Goal: Transaction & Acquisition: Purchase product/service

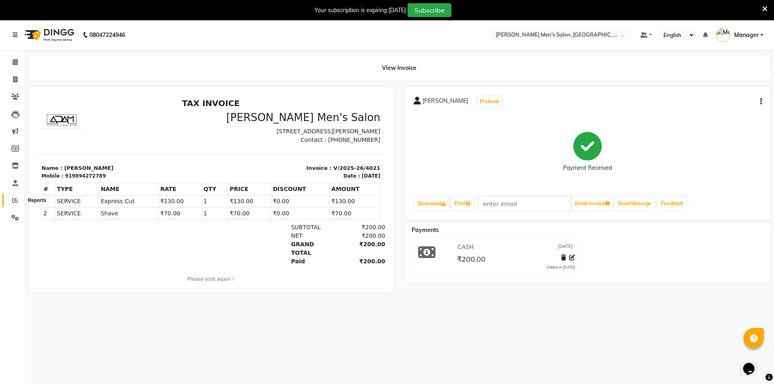
click at [13, 201] on icon at bounding box center [15, 200] width 6 height 6
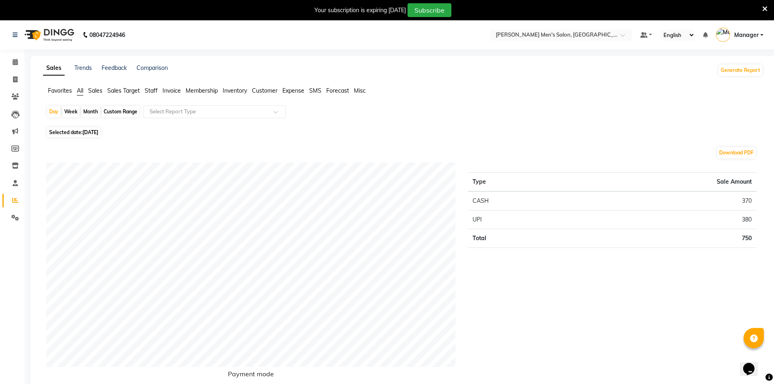
click at [151, 93] on span "Staff" at bounding box center [151, 90] width 13 height 7
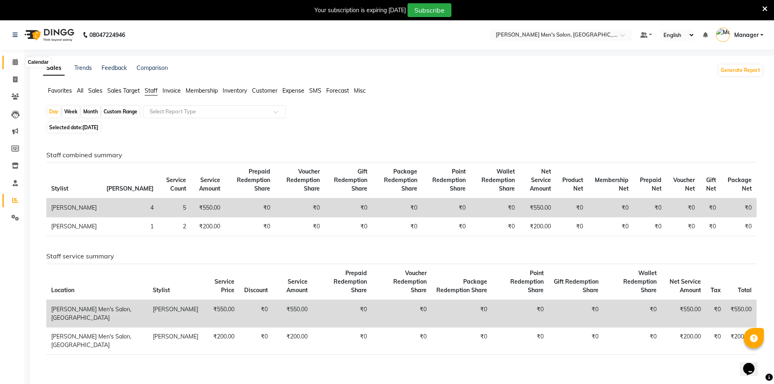
click at [15, 65] on span at bounding box center [15, 62] width 14 height 9
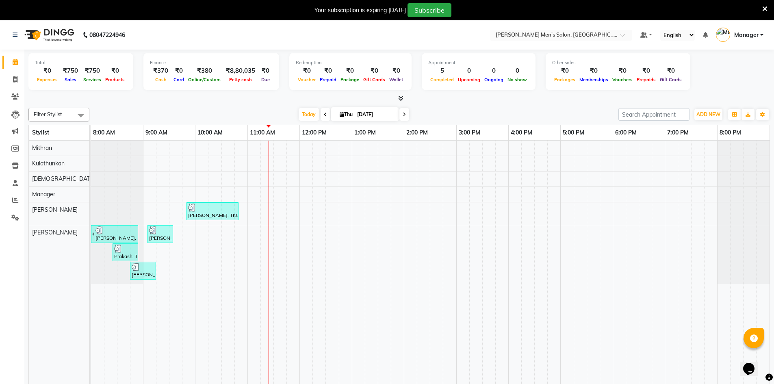
click at [233, 266] on div "[PERSON_NAME], TK05, 09:50 AM-10:50 AM, Express Cut,Shave [PERSON_NAME], TK01, …" at bounding box center [430, 268] width 678 height 255
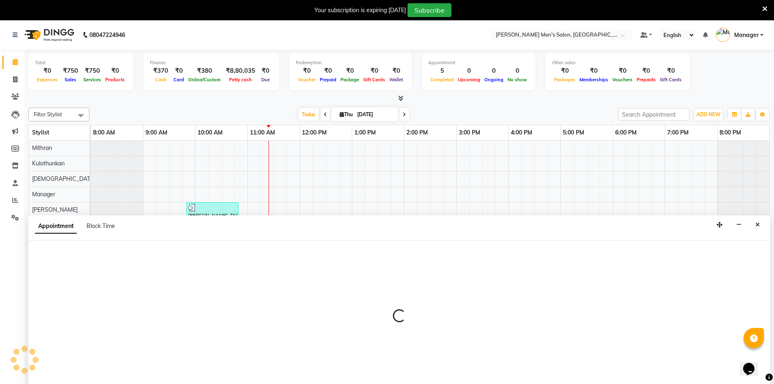
scroll to position [20, 0]
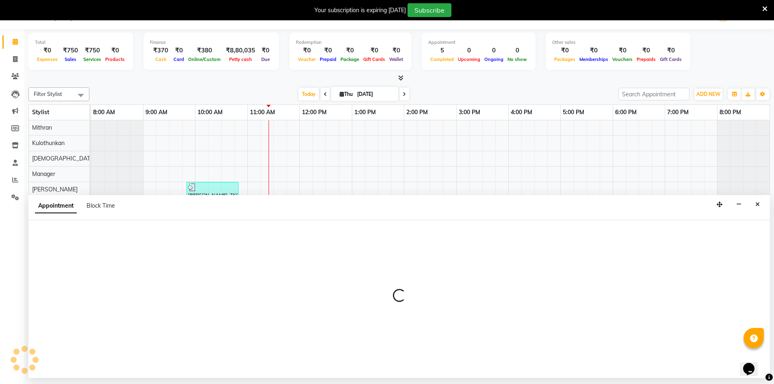
select select "86101"
select select "630"
select select "tentative"
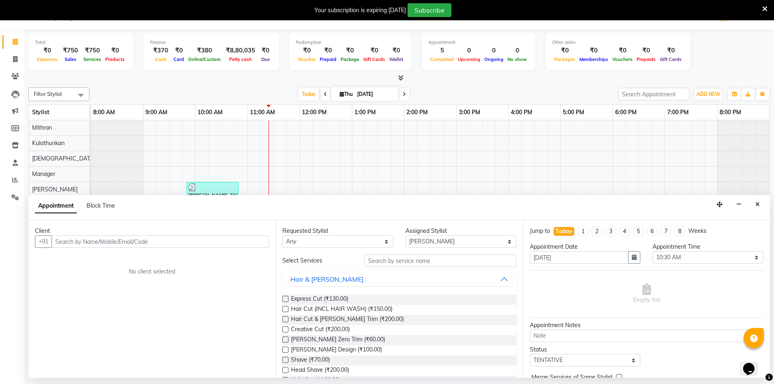
click at [130, 185] on div at bounding box center [117, 193] width 52 height 22
click at [755, 208] on button "Close" at bounding box center [757, 204] width 12 height 13
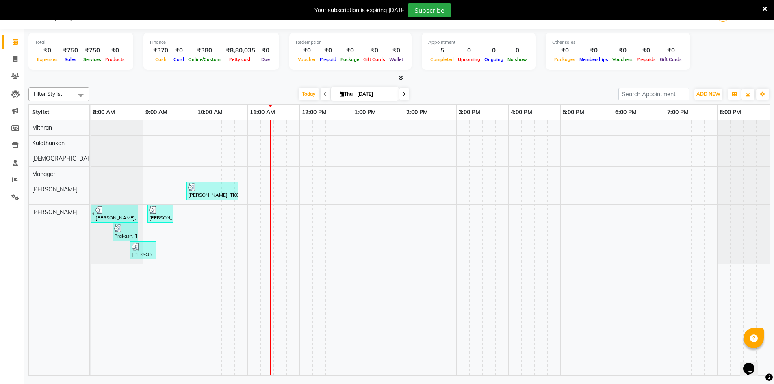
click at [6, 66] on li "Invoice" at bounding box center [12, 59] width 24 height 17
click at [17, 55] on span at bounding box center [15, 59] width 14 height 9
select select "service"
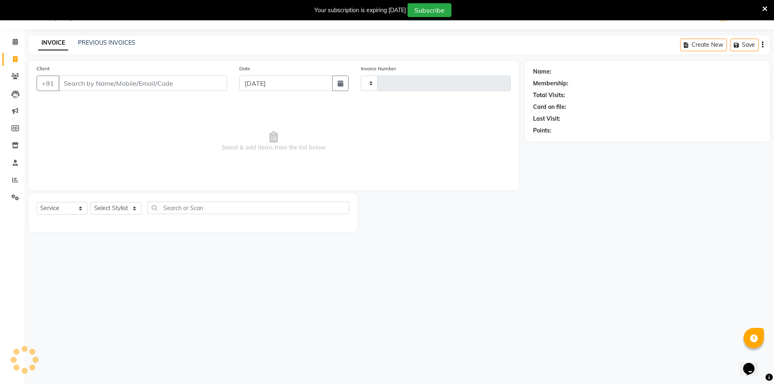
type input "4022"
select select "6913"
click at [88, 86] on input "Client" at bounding box center [142, 83] width 169 height 15
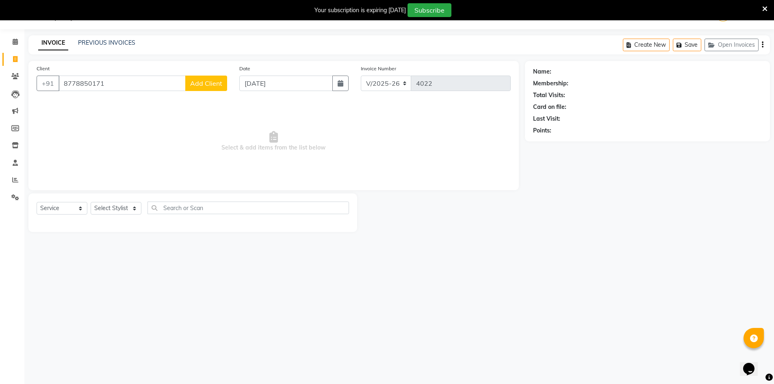
drag, startPoint x: 141, startPoint y: 87, endPoint x: 60, endPoint y: 87, distance: 80.8
click at [60, 87] on input "8778850171" at bounding box center [121, 83] width 127 height 15
click at [129, 90] on input "8778850171" at bounding box center [121, 83] width 127 height 15
type input "8778850171"
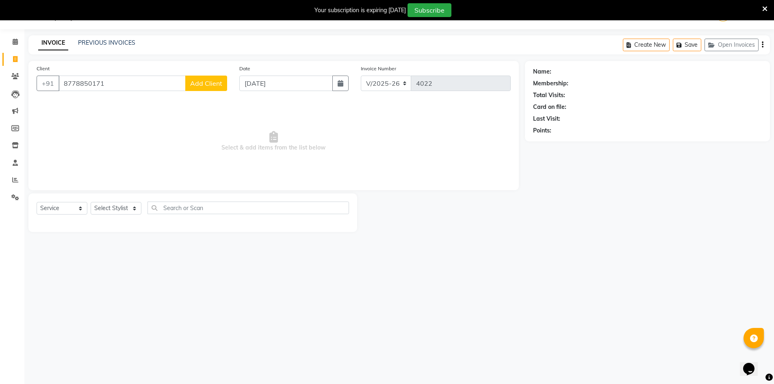
click at [199, 85] on span "Add Client" at bounding box center [206, 83] width 32 height 8
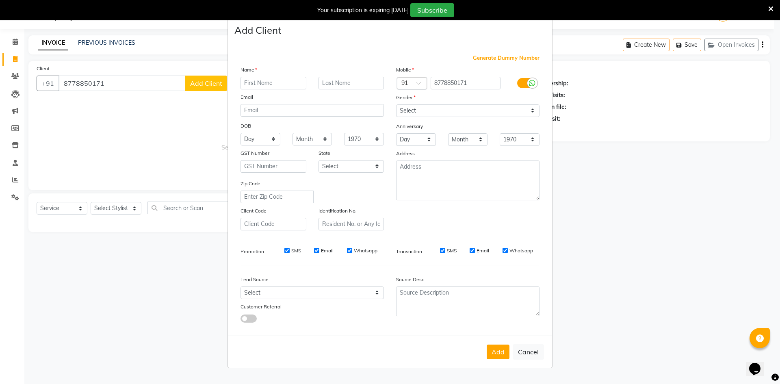
click at [279, 85] on input "text" at bounding box center [273, 83] width 66 height 13
type input "Ganesh"
click at [417, 112] on select "Select [DEMOGRAPHIC_DATA] [DEMOGRAPHIC_DATA] Other Prefer Not To Say" at bounding box center [467, 110] width 143 height 13
select select "[DEMOGRAPHIC_DATA]"
click at [396, 104] on select "Select [DEMOGRAPHIC_DATA] [DEMOGRAPHIC_DATA] Other Prefer Not To Say" at bounding box center [467, 110] width 143 height 13
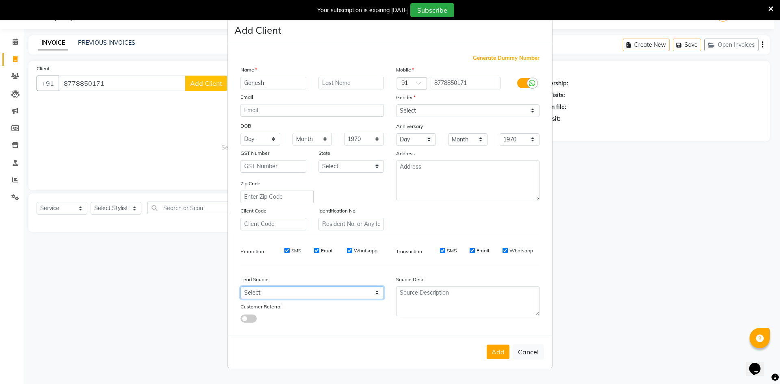
click at [309, 293] on select "Select Walk-in Referral Internet Friend Word of Mouth Advertisement Facebook Ju…" at bounding box center [311, 292] width 143 height 13
select select "48262"
click at [240, 286] on select "Select Walk-in Referral Internet Friend Word of Mouth Advertisement Facebook Ju…" at bounding box center [311, 292] width 143 height 13
click at [493, 344] on button "Add" at bounding box center [498, 351] width 23 height 15
select select
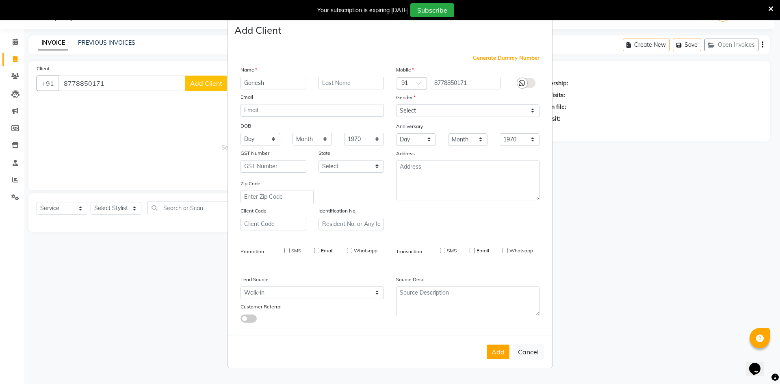
select select
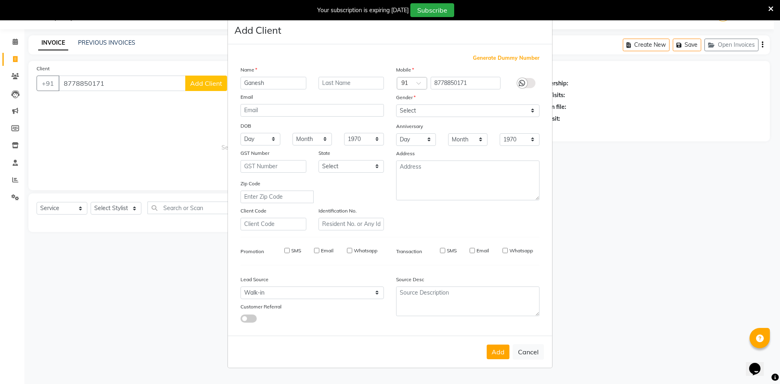
select select
checkbox input "false"
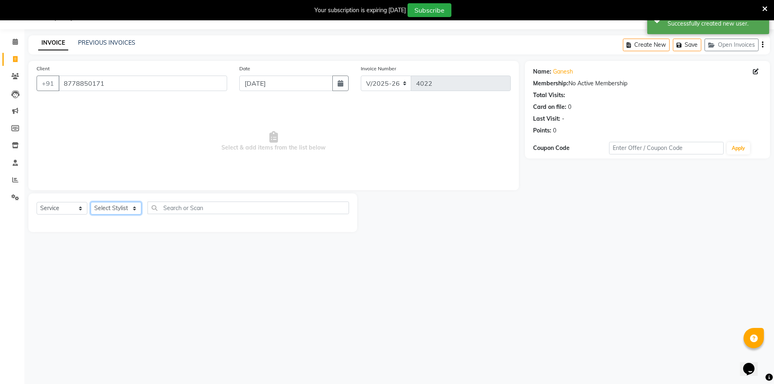
click at [108, 212] on select "Select Stylist [PERSON_NAME] Manager [PERSON_NAME] [PERSON_NAME]" at bounding box center [116, 208] width 51 height 13
select select "70201"
click at [91, 202] on select "Select Stylist [PERSON_NAME] Manager [PERSON_NAME] [PERSON_NAME]" at bounding box center [116, 208] width 51 height 13
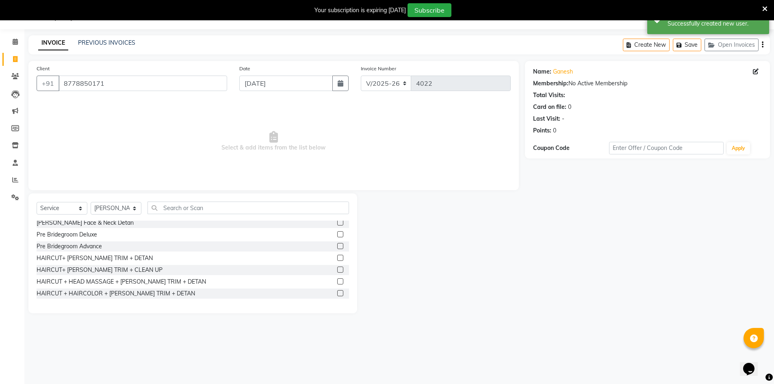
scroll to position [486, 0]
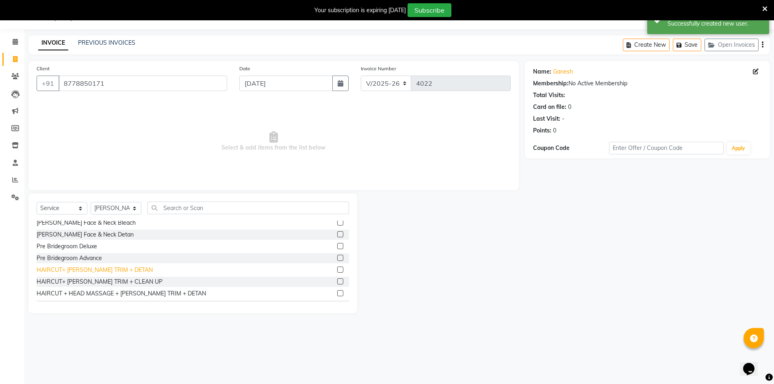
click at [114, 269] on div "HAIRCUT+ [PERSON_NAME] TRIM + DETAN" at bounding box center [95, 270] width 116 height 9
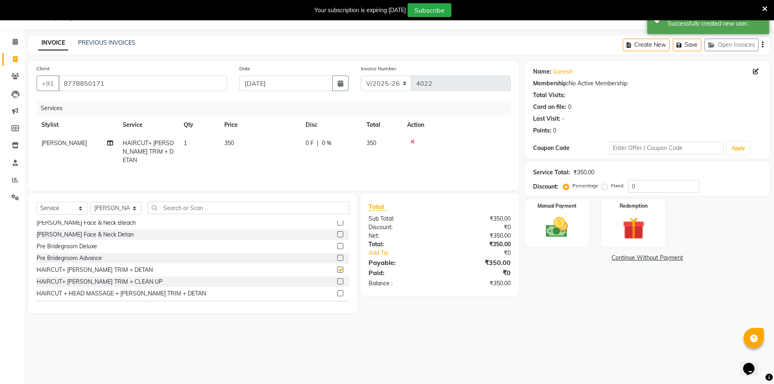
checkbox input "false"
click at [559, 231] on img at bounding box center [556, 227] width 37 height 26
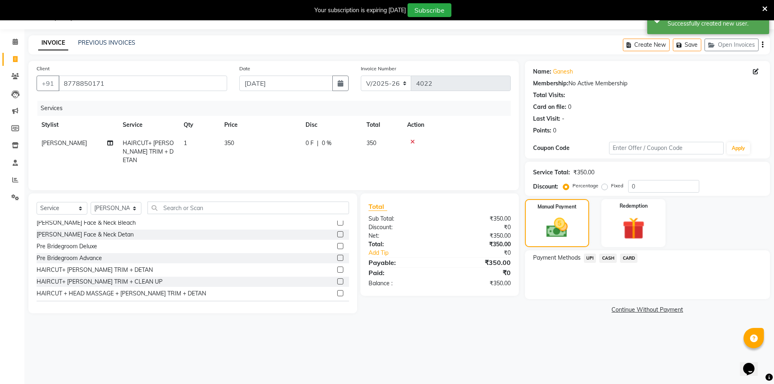
drag, startPoint x: 582, startPoint y: 262, endPoint x: 587, endPoint y: 261, distance: 5.3
click at [584, 262] on div "UPI" at bounding box center [588, 258] width 16 height 11
click at [594, 259] on span "UPI" at bounding box center [590, 257] width 13 height 9
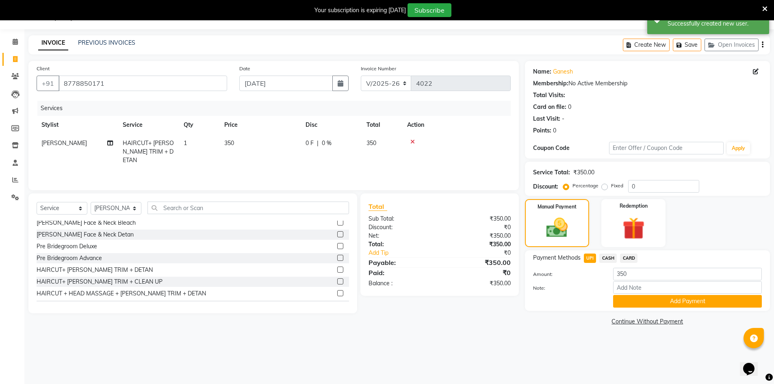
click at [640, 294] on div "Note:" at bounding box center [647, 288] width 241 height 14
drag, startPoint x: 631, startPoint y: 309, endPoint x: 628, endPoint y: 318, distance: 8.9
click at [631, 310] on div "Payment Methods UPI CASH CARD Amount: 350 Note: Add Payment" at bounding box center [647, 280] width 245 height 61
click at [626, 304] on button "Add Payment" at bounding box center [687, 301] width 149 height 13
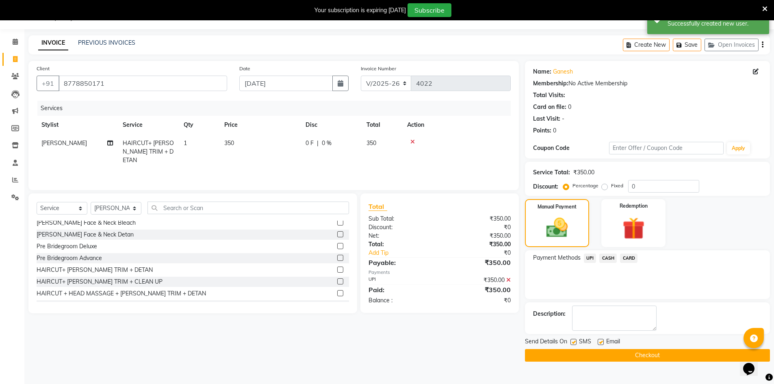
click at [624, 349] on button "Checkout" at bounding box center [647, 355] width 245 height 13
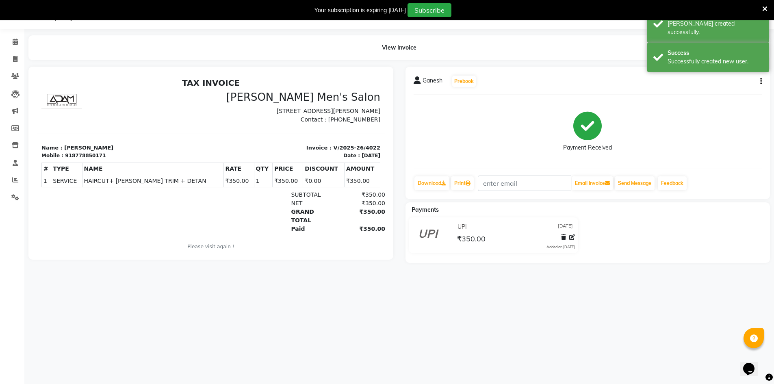
click at [12, 52] on li "Invoice" at bounding box center [12, 59] width 24 height 17
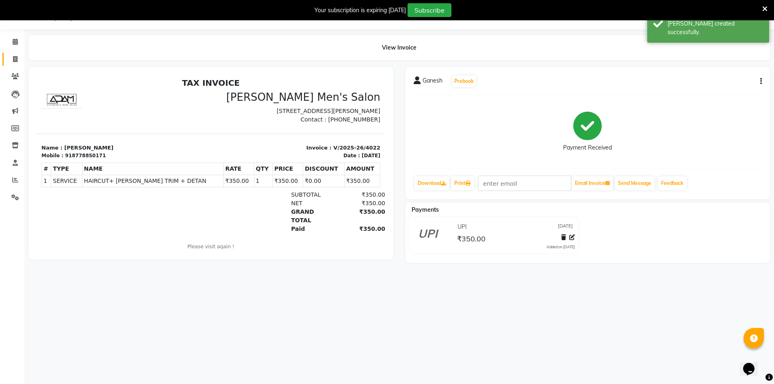
click at [13, 65] on link "Invoice" at bounding box center [11, 59] width 19 height 13
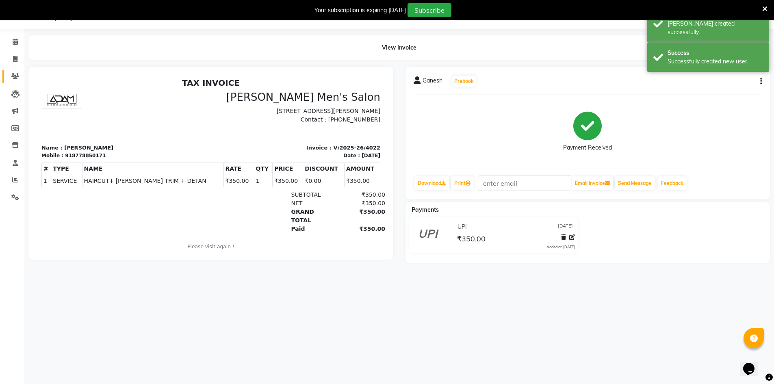
select select "6913"
select select "service"
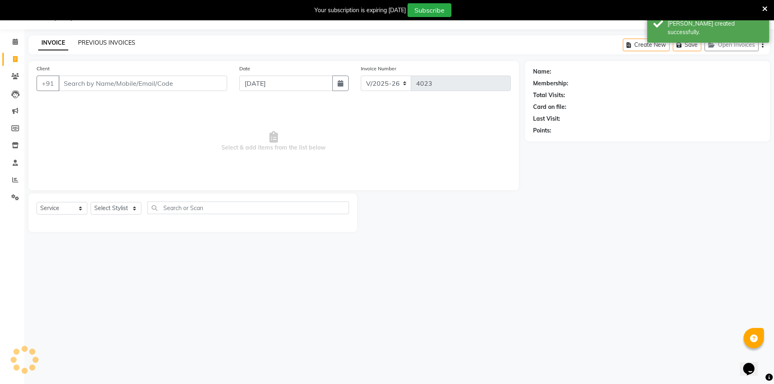
click at [81, 45] on link "PREVIOUS INVOICES" at bounding box center [106, 42] width 57 height 7
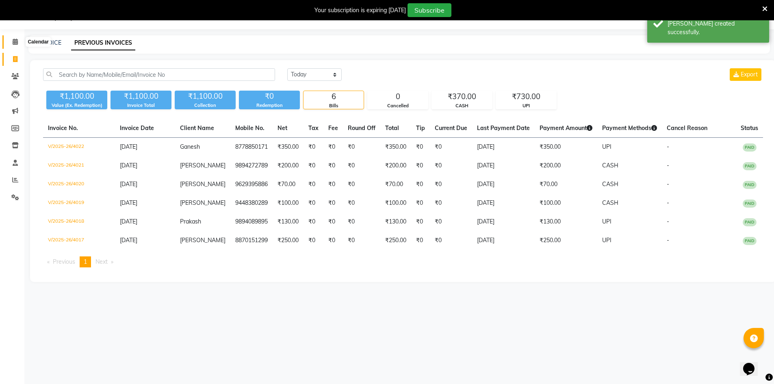
click at [9, 39] on span at bounding box center [15, 41] width 14 height 9
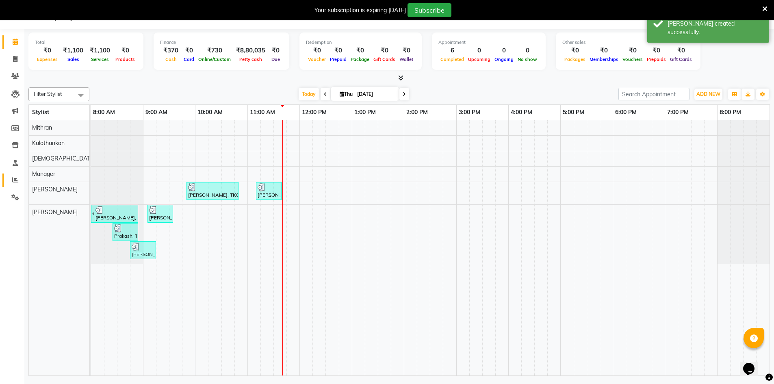
click at [20, 174] on link "Reports" at bounding box center [11, 179] width 19 height 13
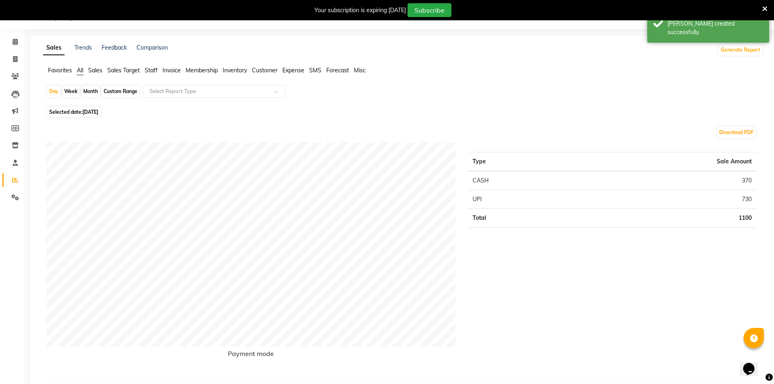
click at [157, 74] on span "Staff" at bounding box center [151, 70] width 13 height 7
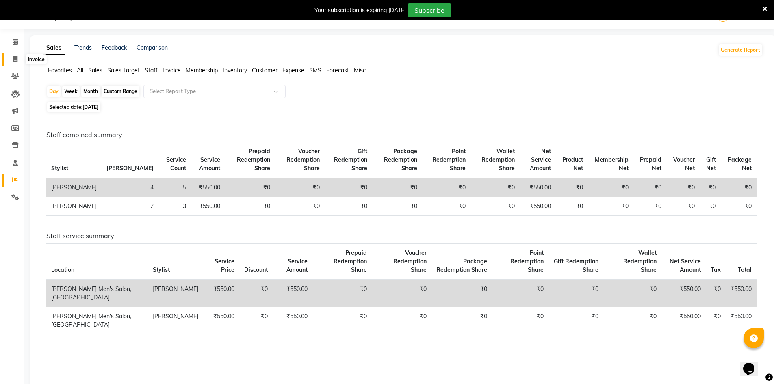
click at [11, 59] on span at bounding box center [15, 59] width 14 height 9
select select "service"
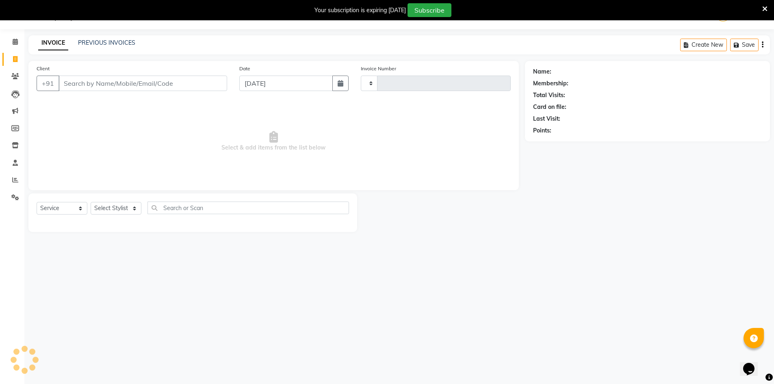
click at [103, 87] on input "Client" at bounding box center [142, 83] width 169 height 15
type input "4023"
select select "6913"
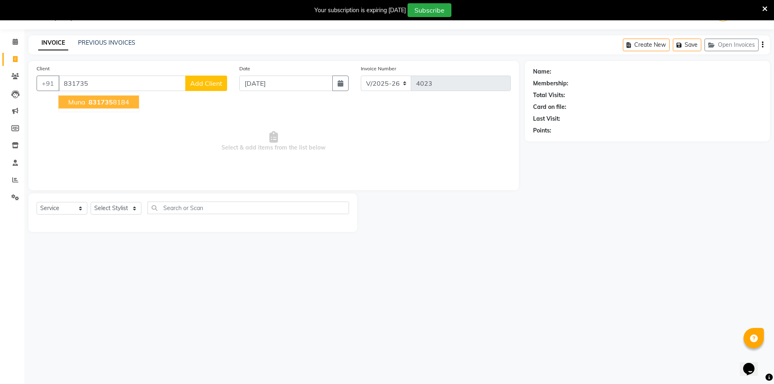
click at [93, 106] on button "Muna 831735 8184" at bounding box center [98, 101] width 80 height 13
type input "8317358184"
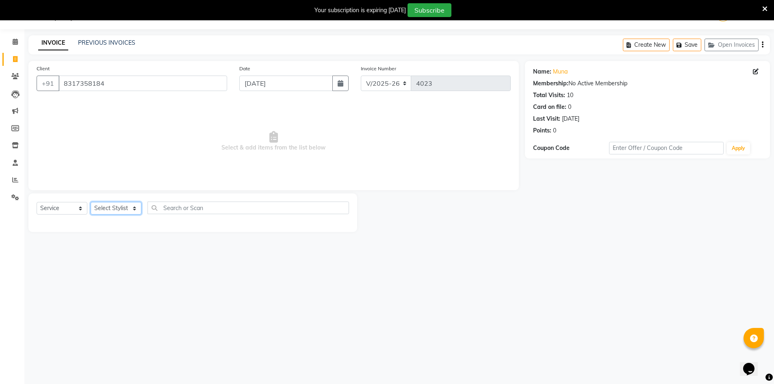
click at [110, 203] on select "Select Stylist [PERSON_NAME] Manager [PERSON_NAME] [PERSON_NAME]" at bounding box center [116, 208] width 51 height 13
select select "86101"
click at [91, 202] on select "Select Stylist [PERSON_NAME] Manager [PERSON_NAME] [PERSON_NAME]" at bounding box center [116, 208] width 51 height 13
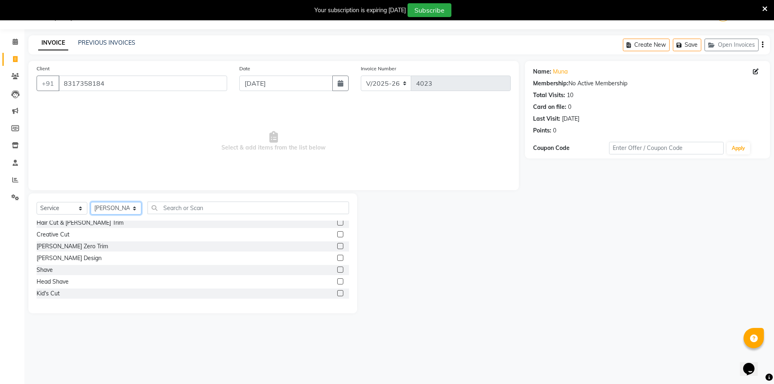
scroll to position [41, 0]
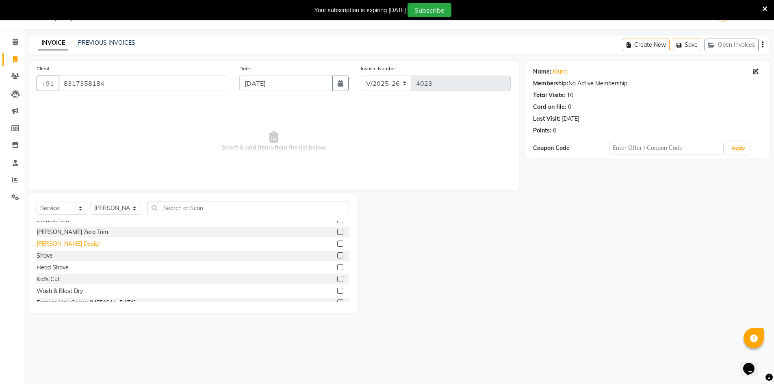
click at [52, 248] on div "[PERSON_NAME] Design" at bounding box center [69, 244] width 65 height 9
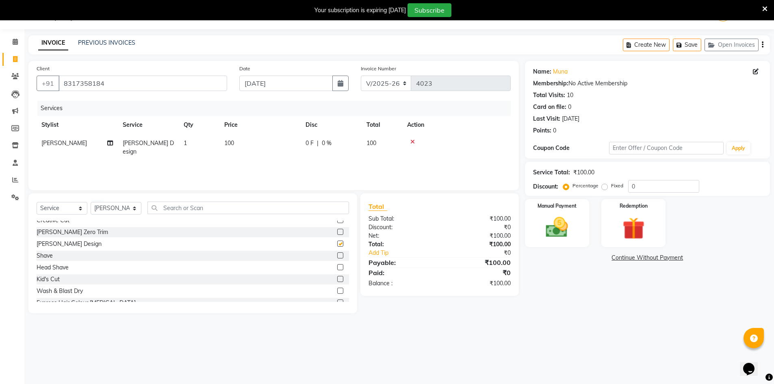
checkbox input "false"
click at [547, 218] on img at bounding box center [556, 227] width 37 height 26
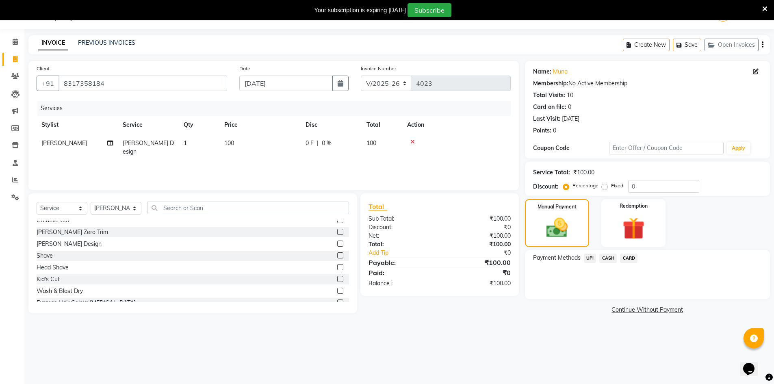
click at [592, 258] on span "UPI" at bounding box center [590, 257] width 13 height 9
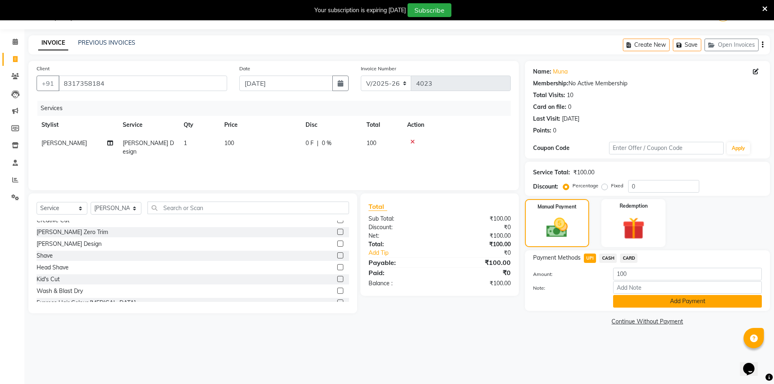
click at [632, 298] on button "Add Payment" at bounding box center [687, 301] width 149 height 13
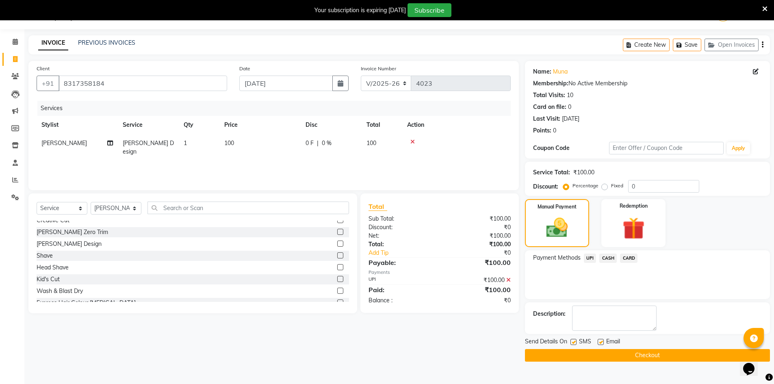
click at [630, 356] on button "Checkout" at bounding box center [647, 355] width 245 height 13
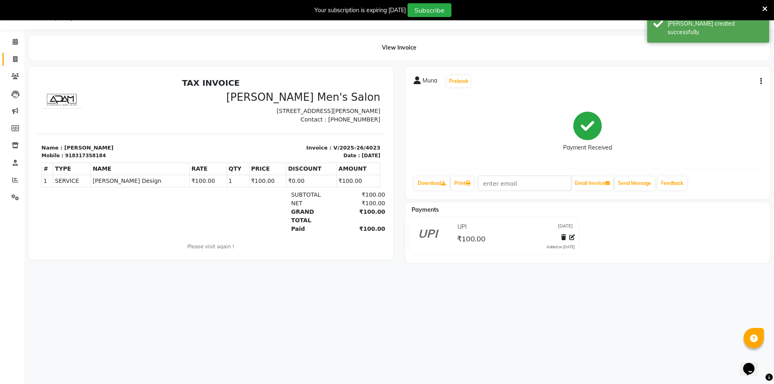
click at [7, 57] on link "Invoice" at bounding box center [11, 59] width 19 height 13
select select "6913"
select select "service"
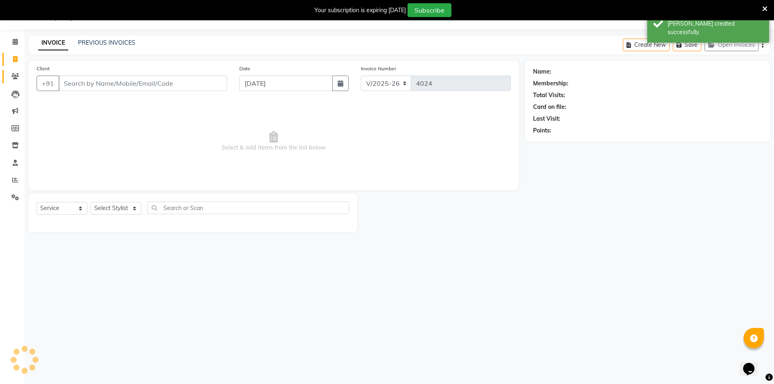
click at [13, 79] on icon at bounding box center [15, 76] width 8 height 6
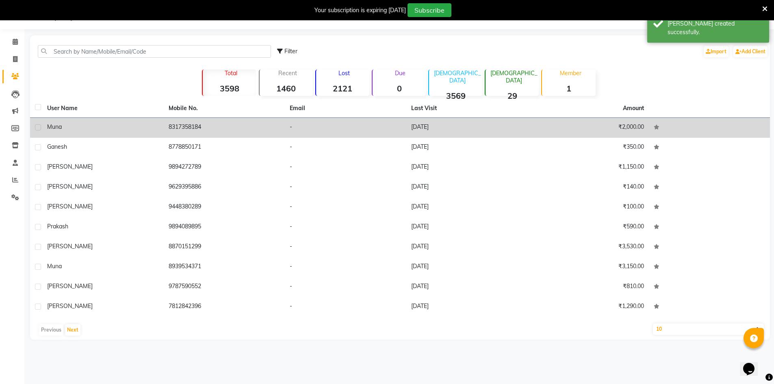
click at [136, 122] on td "Muna" at bounding box center [102, 128] width 121 height 20
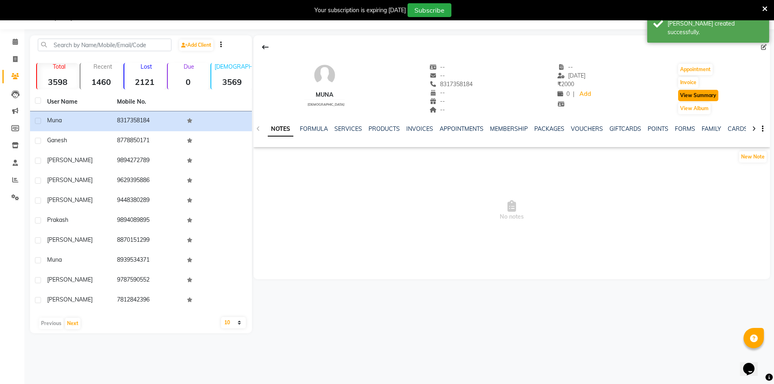
click at [686, 94] on button "View Summary" at bounding box center [698, 95] width 40 height 11
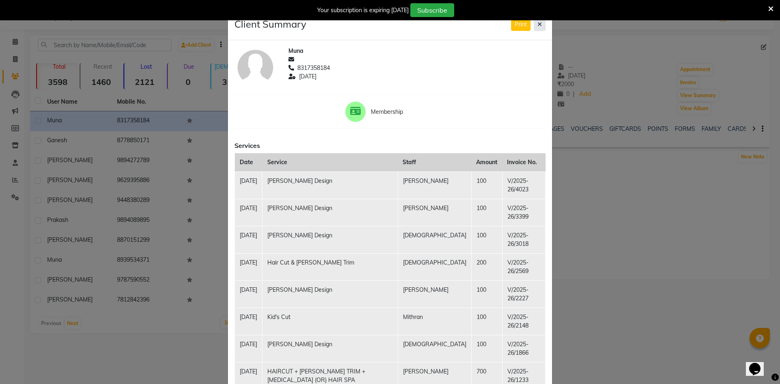
click at [537, 26] on icon at bounding box center [539, 25] width 4 height 6
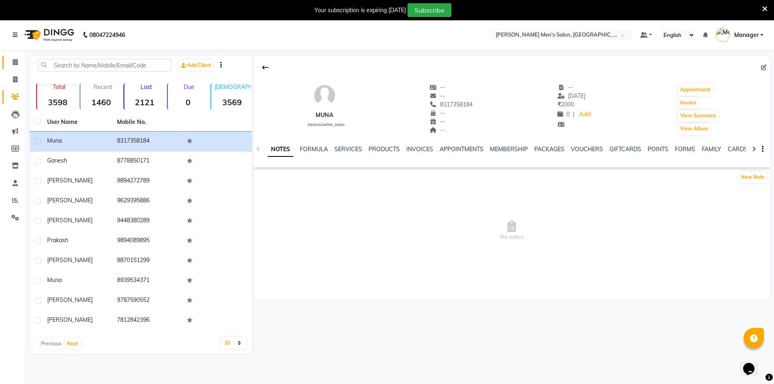
click at [11, 65] on span at bounding box center [15, 62] width 14 height 9
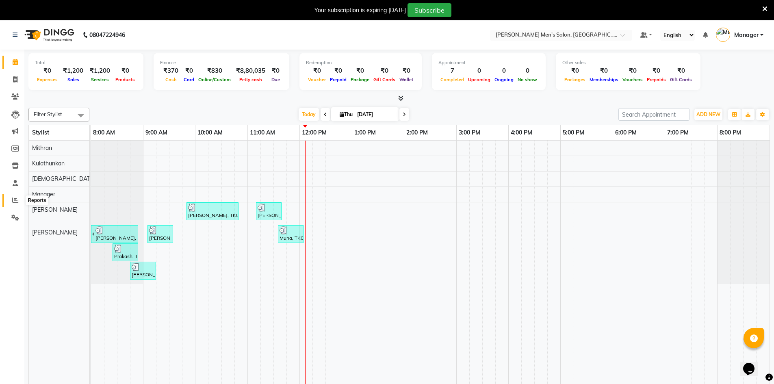
click at [17, 201] on icon at bounding box center [15, 200] width 6 height 6
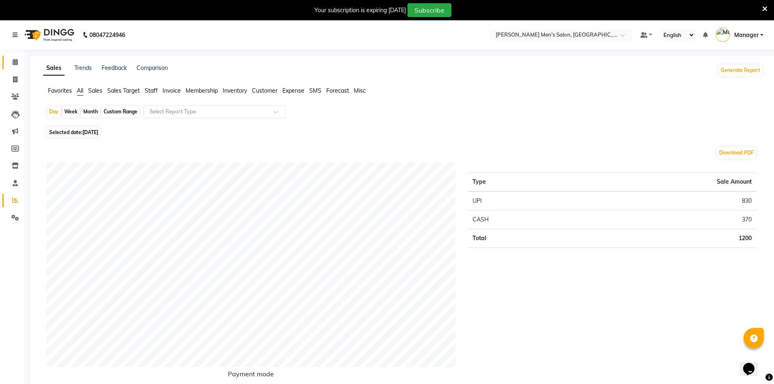
click at [14, 68] on link "Calendar" at bounding box center [11, 62] width 19 height 13
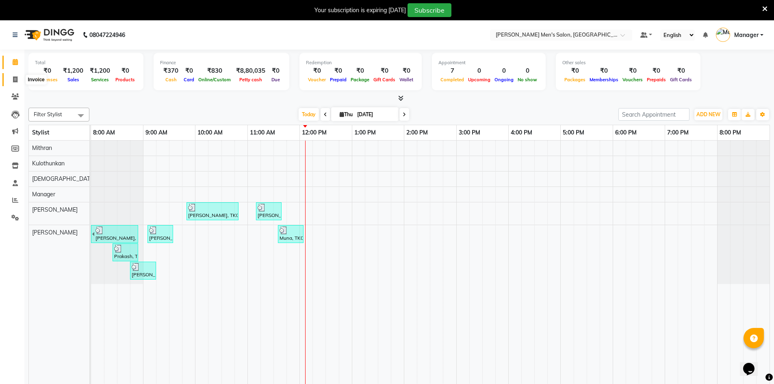
click at [14, 76] on span at bounding box center [15, 79] width 14 height 9
select select "service"
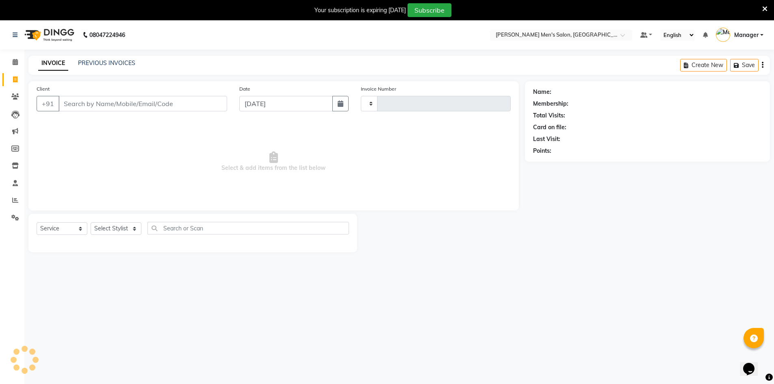
type input "4024"
select select "6913"
click at [13, 65] on span at bounding box center [15, 62] width 14 height 9
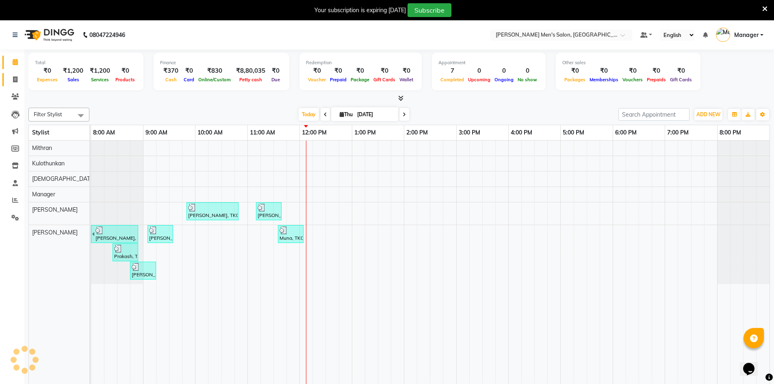
click at [12, 85] on link "Invoice" at bounding box center [11, 79] width 19 height 13
select select "service"
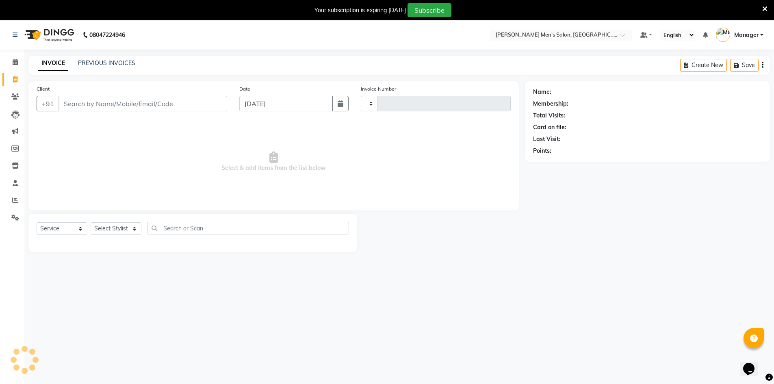
type input "4024"
select select "6913"
click at [114, 60] on link "PREVIOUS INVOICES" at bounding box center [106, 62] width 57 height 7
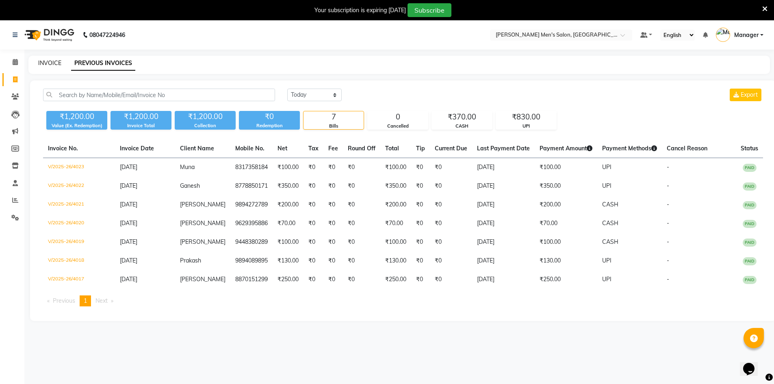
click at [41, 65] on link "INVOICE" at bounding box center [49, 62] width 23 height 7
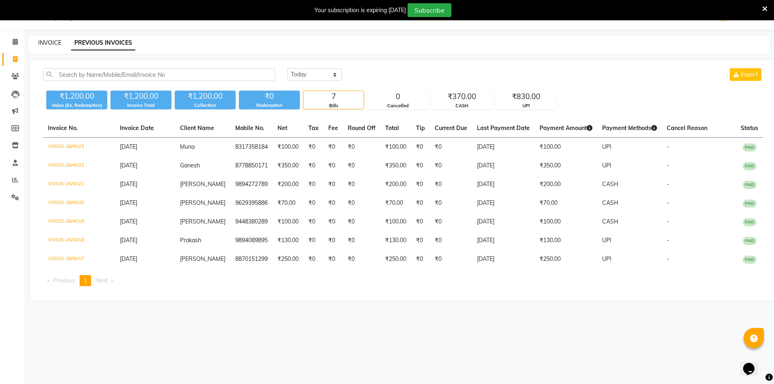
select select "6913"
select select "service"
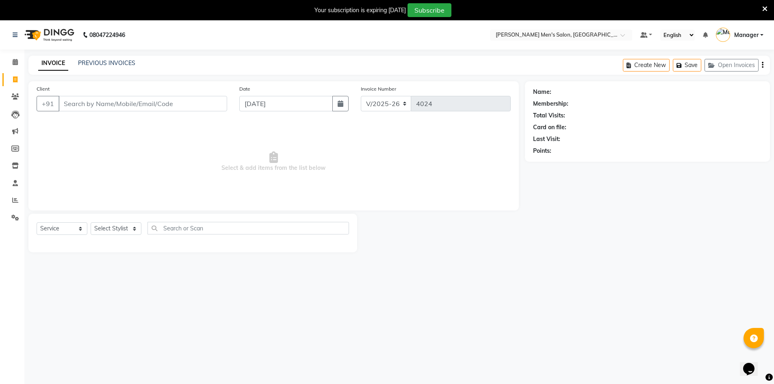
click at [111, 54] on div "08047224946 Select Location × [PERSON_NAME] Men's Salon, [PERSON_NAME] Default …" at bounding box center [387, 212] width 774 height 384
click at [111, 62] on link "PREVIOUS INVOICES" at bounding box center [106, 62] width 57 height 7
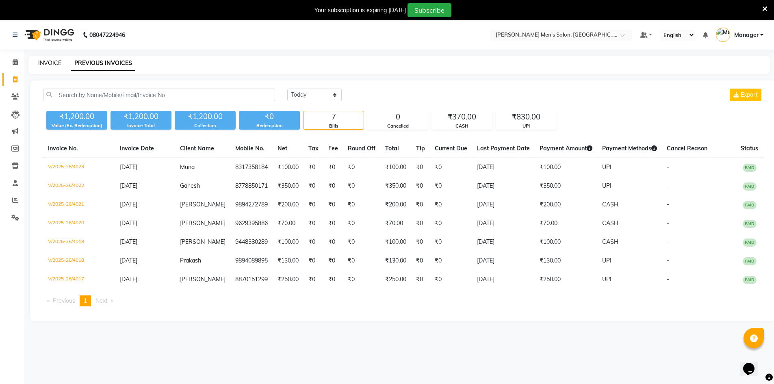
click at [60, 59] on div "INVOICE PREVIOUS INVOICES" at bounding box center [393, 63] width 731 height 9
click at [57, 60] on link "INVOICE" at bounding box center [49, 62] width 23 height 7
select select "service"
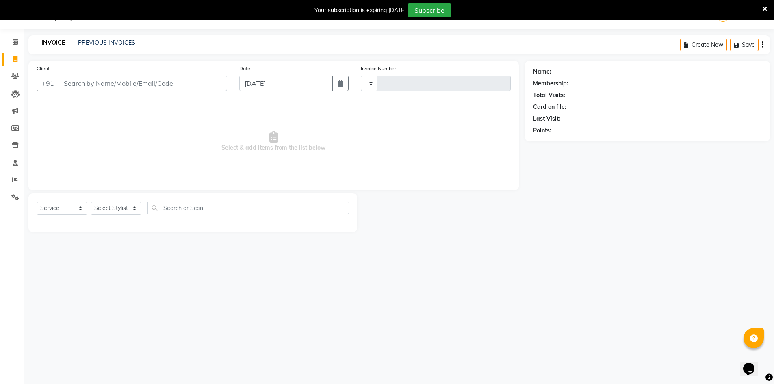
type input "4024"
select select "6913"
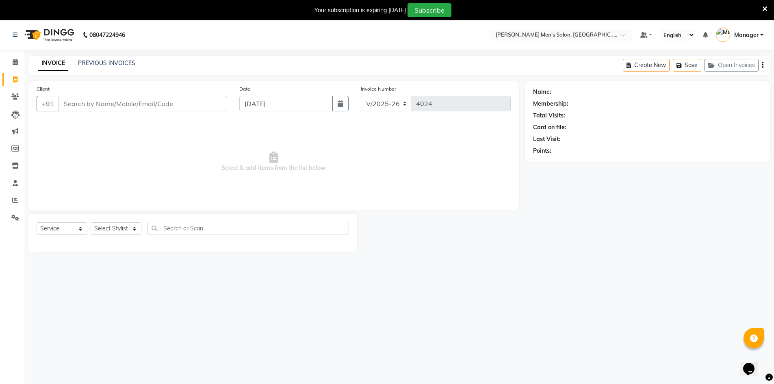
click at [94, 58] on div "INVOICE PREVIOUS INVOICES Create New Save Open Invoices" at bounding box center [398, 65] width 741 height 19
click at [94, 68] on div "INVOICE PREVIOUS INVOICES Create New Save Open Invoices" at bounding box center [398, 65] width 741 height 19
click at [91, 65] on link "PREVIOUS INVOICES" at bounding box center [106, 62] width 57 height 7
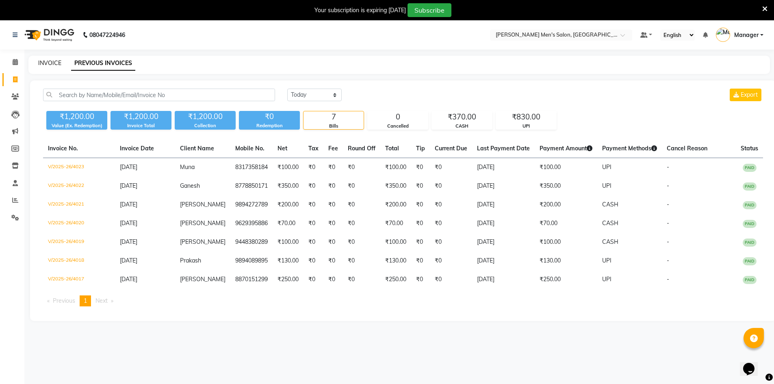
click at [43, 65] on link "INVOICE" at bounding box center [49, 62] width 23 height 7
select select "6913"
select select "service"
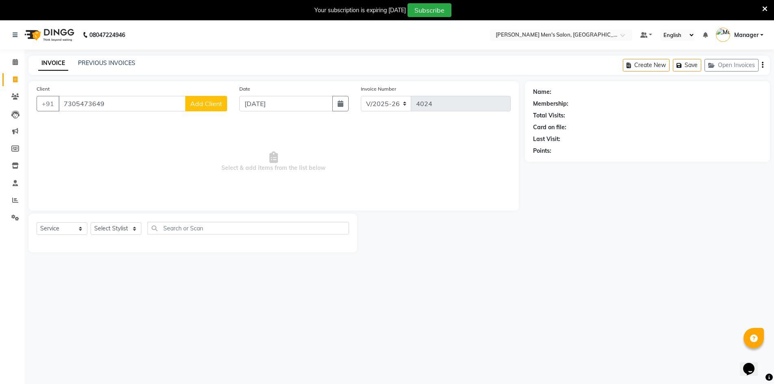
type input "7305473649"
click at [204, 103] on span "Add Client" at bounding box center [206, 103] width 32 height 8
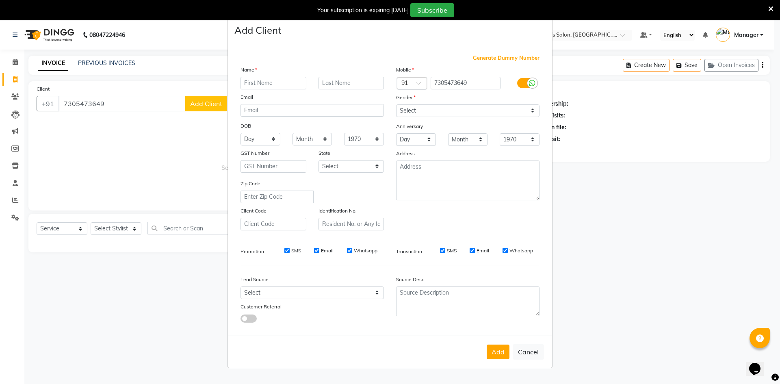
click at [257, 84] on input "text" at bounding box center [273, 83] width 66 height 13
type input "rathivik"
click at [474, 112] on select "Select [DEMOGRAPHIC_DATA] [DEMOGRAPHIC_DATA] Other Prefer Not To Say" at bounding box center [467, 110] width 143 height 13
select select "[DEMOGRAPHIC_DATA]"
click at [396, 104] on select "Select [DEMOGRAPHIC_DATA] [DEMOGRAPHIC_DATA] Other Prefer Not To Say" at bounding box center [467, 110] width 143 height 13
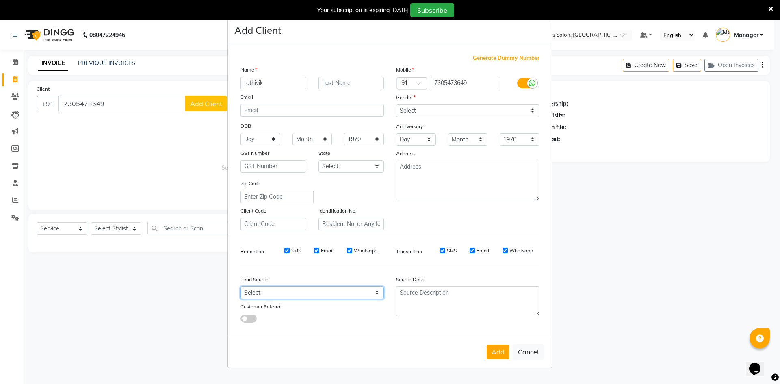
click at [296, 295] on select "Select Walk-in Referral Internet Friend Word of Mouth Advertisement Facebook Ju…" at bounding box center [311, 292] width 143 height 13
select select "48262"
click at [240, 286] on select "Select Walk-in Referral Internet Friend Word of Mouth Advertisement Facebook Ju…" at bounding box center [311, 292] width 143 height 13
click at [491, 351] on button "Add" at bounding box center [498, 351] width 23 height 15
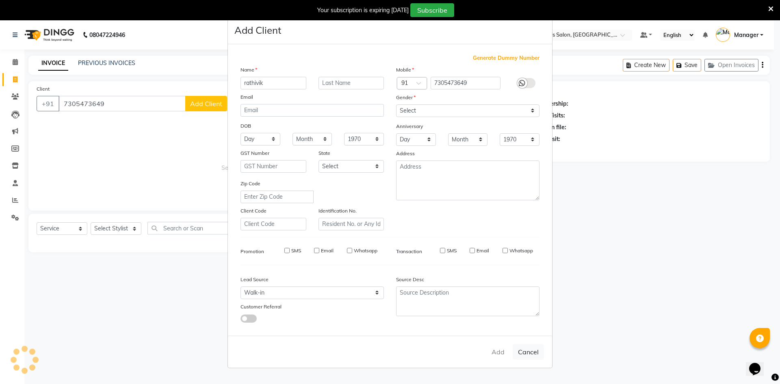
select select
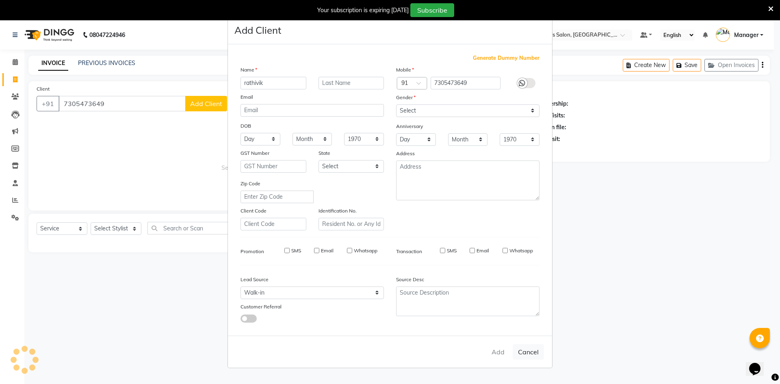
select select
checkbox input "false"
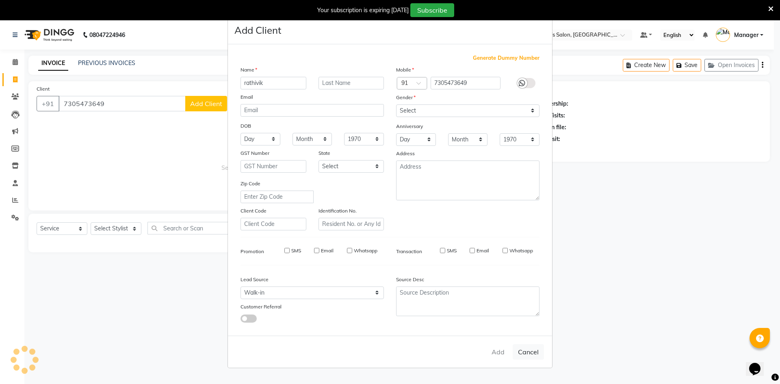
checkbox input "false"
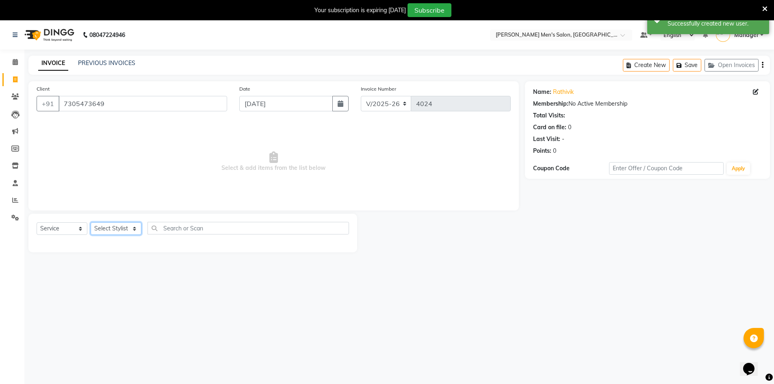
click at [130, 227] on select "Select Stylist [PERSON_NAME] Manager [PERSON_NAME] [PERSON_NAME]" at bounding box center [116, 228] width 51 height 13
select select "70201"
click at [91, 222] on select "Select Stylist [PERSON_NAME] Manager [PERSON_NAME] [PERSON_NAME]" at bounding box center [116, 228] width 51 height 13
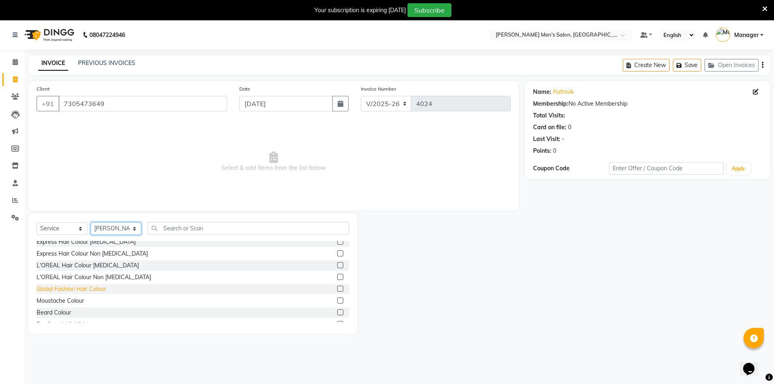
scroll to position [203, 0]
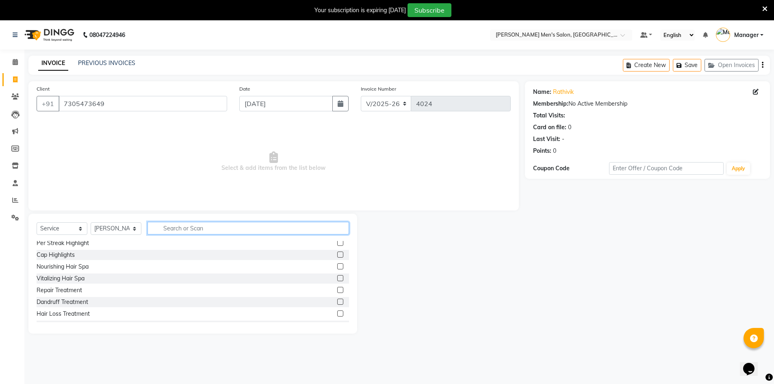
click at [257, 231] on input "text" at bounding box center [247, 228] width 201 height 13
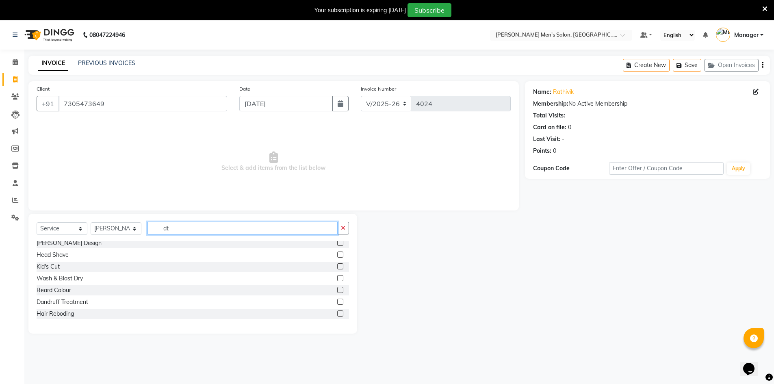
scroll to position [0, 0]
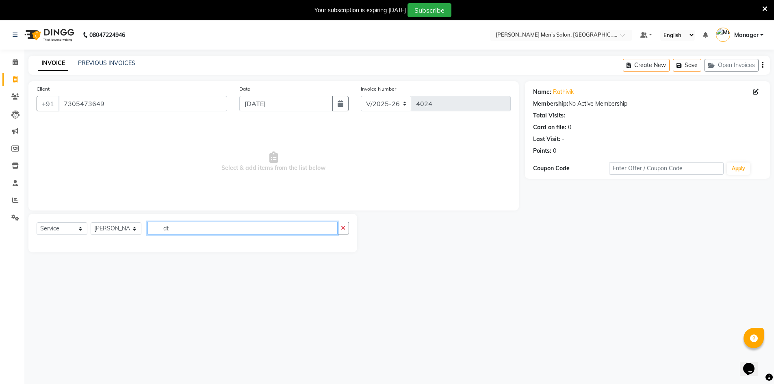
type input "d"
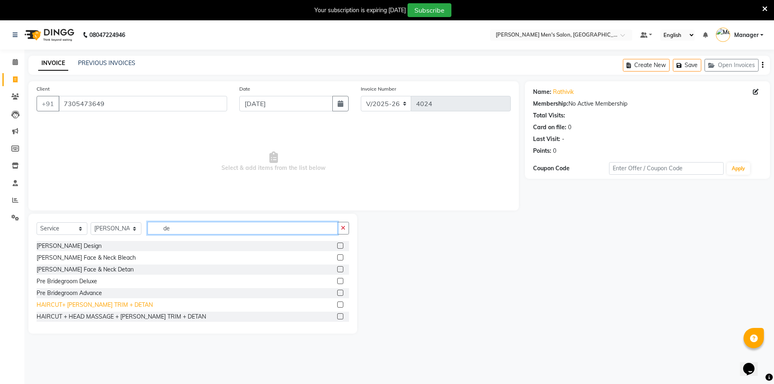
type input "de"
click at [78, 302] on div "HAIRCUT+ [PERSON_NAME] TRIM + DETAN" at bounding box center [95, 305] width 116 height 9
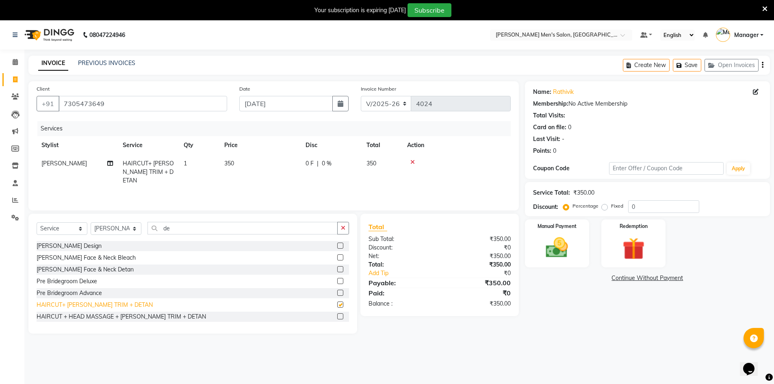
checkbox input "false"
drag, startPoint x: 548, startPoint y: 244, endPoint x: 538, endPoint y: 247, distance: 11.2
click at [548, 244] on img at bounding box center [556, 247] width 37 height 26
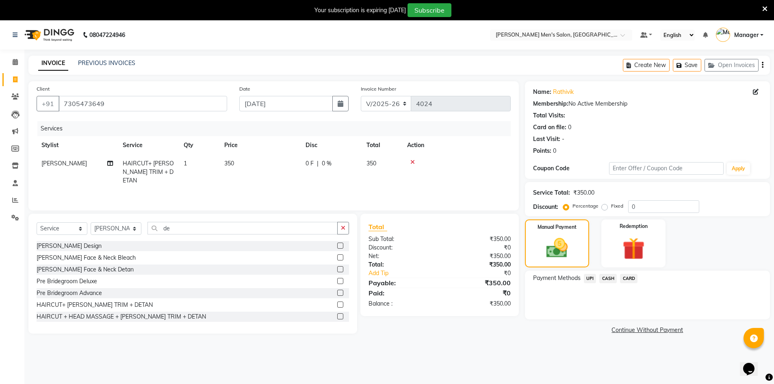
click at [589, 279] on span "UPI" at bounding box center [590, 278] width 13 height 9
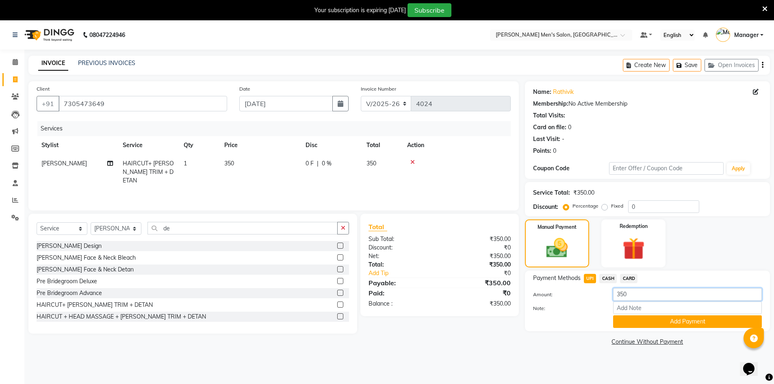
drag, startPoint x: 633, startPoint y: 291, endPoint x: 627, endPoint y: 292, distance: 5.7
click at [631, 291] on input "350" at bounding box center [687, 294] width 149 height 13
click at [627, 292] on input "350" at bounding box center [687, 294] width 149 height 13
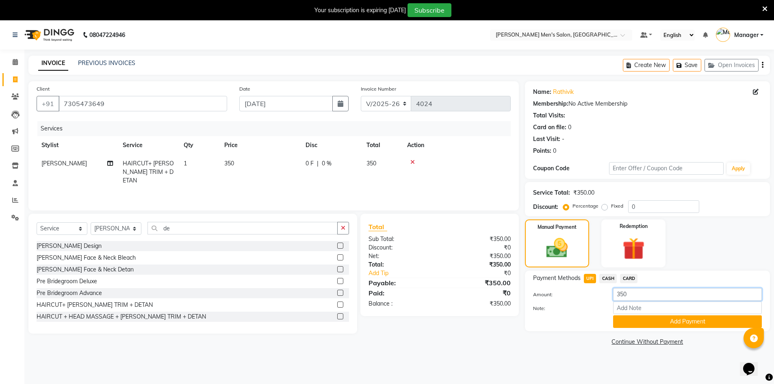
click at [626, 294] on input "350" at bounding box center [687, 294] width 149 height 13
type input "3"
type input "1"
type input "5"
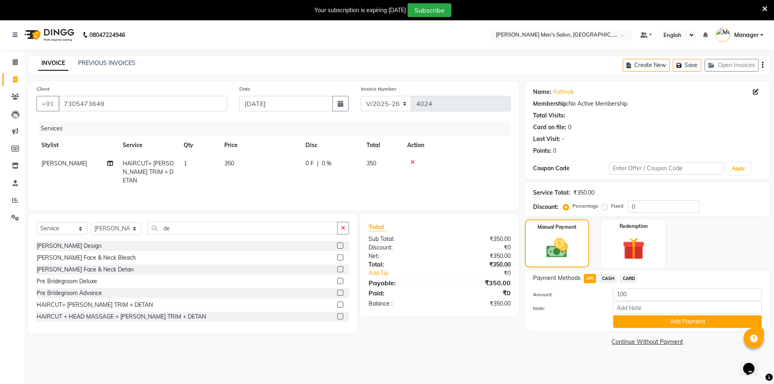
click at [611, 277] on span "CASH" at bounding box center [607, 278] width 17 height 9
click at [648, 293] on input "350" at bounding box center [687, 294] width 149 height 13
type input "3"
type input "250"
click at [628, 321] on button "Add Payment" at bounding box center [687, 321] width 149 height 13
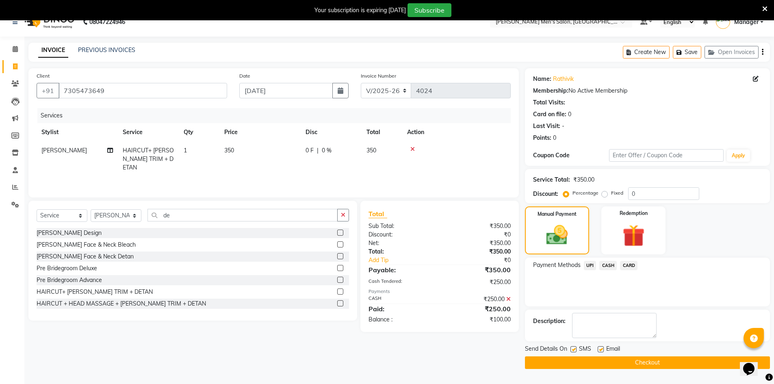
scroll to position [20, 0]
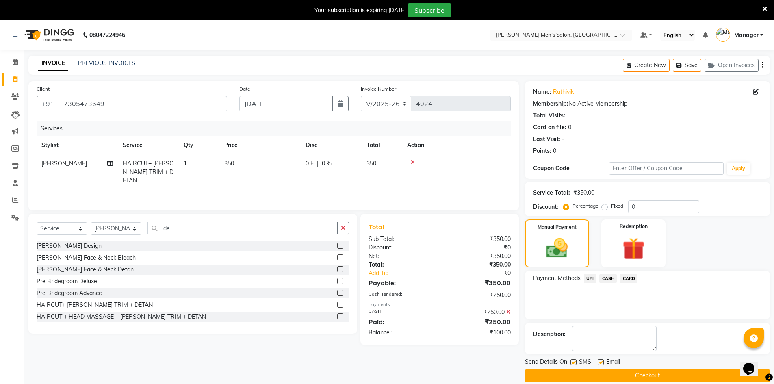
click at [507, 314] on icon at bounding box center [508, 312] width 4 height 6
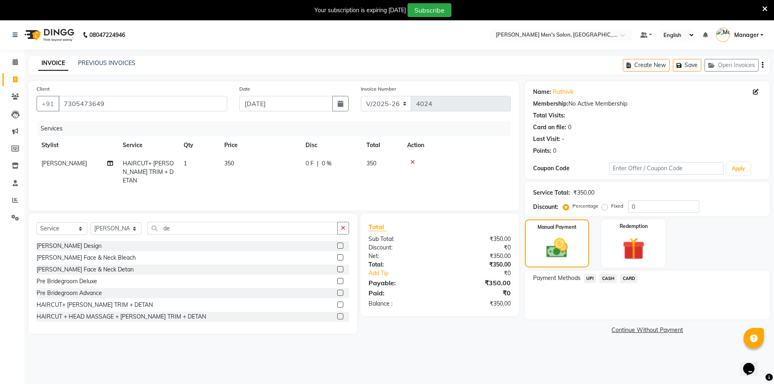
click at [589, 282] on span "UPI" at bounding box center [590, 278] width 13 height 9
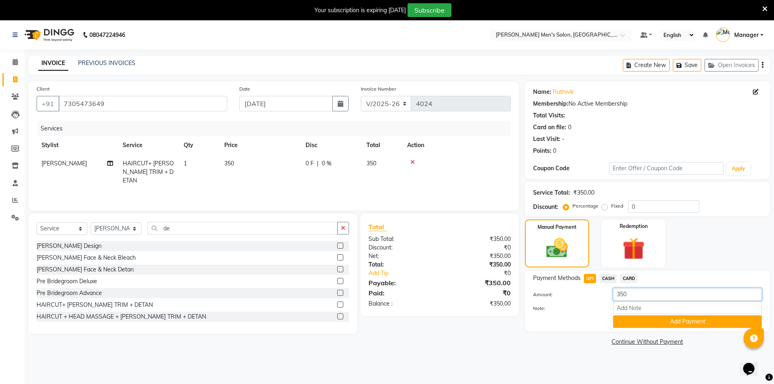
drag, startPoint x: 624, startPoint y: 295, endPoint x: 611, endPoint y: 296, distance: 13.4
click at [611, 296] on div "350" at bounding box center [687, 294] width 161 height 13
type input "100"
click at [627, 322] on button "Add Payment" at bounding box center [687, 321] width 149 height 13
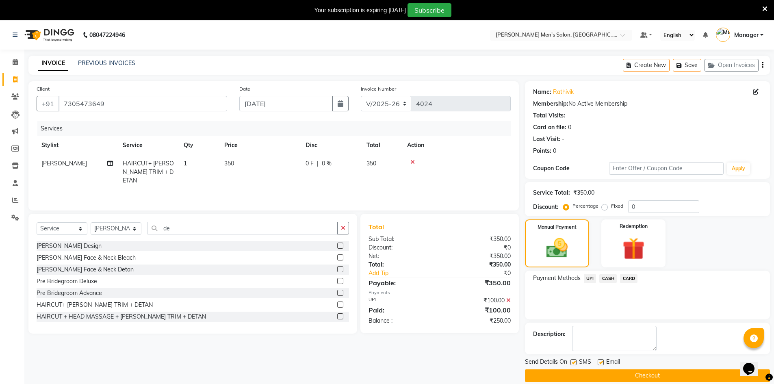
click at [614, 282] on span "CASH" at bounding box center [607, 278] width 17 height 9
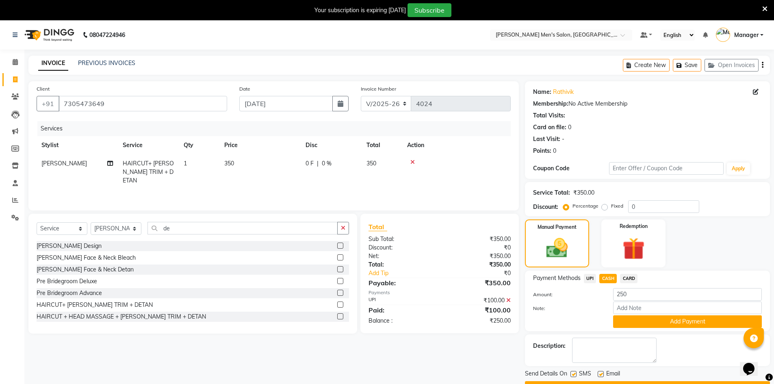
drag, startPoint x: 627, startPoint y: 324, endPoint x: 627, endPoint y: 345, distance: 20.7
click at [627, 325] on button "Add Payment" at bounding box center [687, 321] width 149 height 13
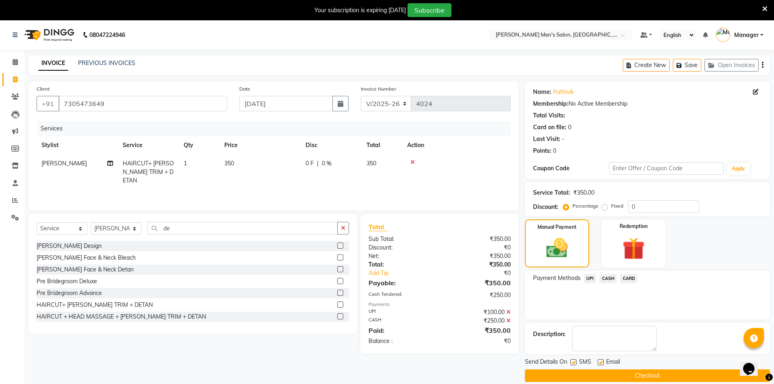
click at [636, 374] on button "Checkout" at bounding box center [647, 375] width 245 height 13
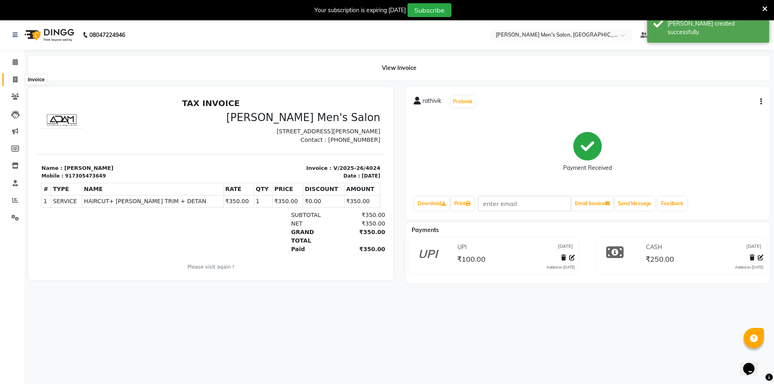
click at [17, 79] on icon at bounding box center [15, 79] width 4 height 6
select select "service"
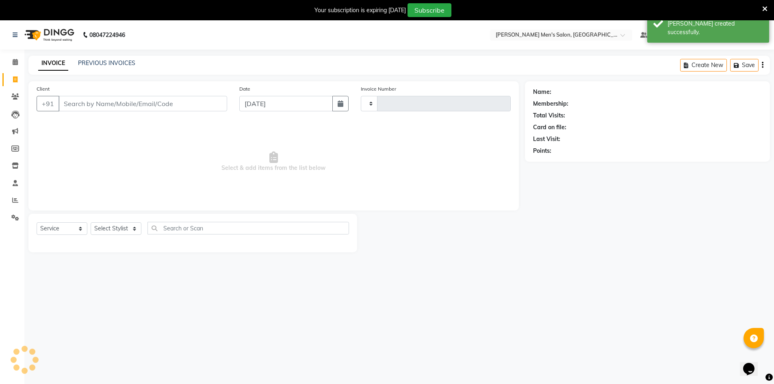
type input "4025"
select select "6913"
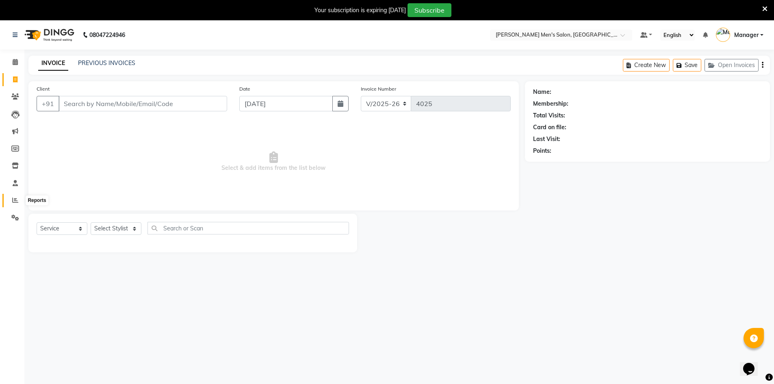
click at [15, 199] on icon at bounding box center [15, 200] width 6 height 6
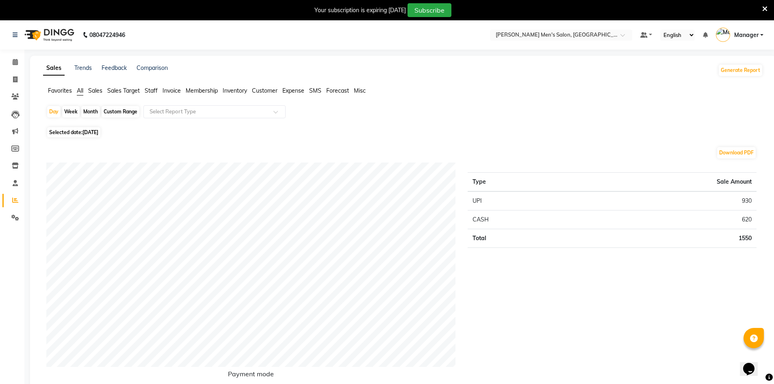
click at [154, 91] on span "Staff" at bounding box center [151, 90] width 13 height 7
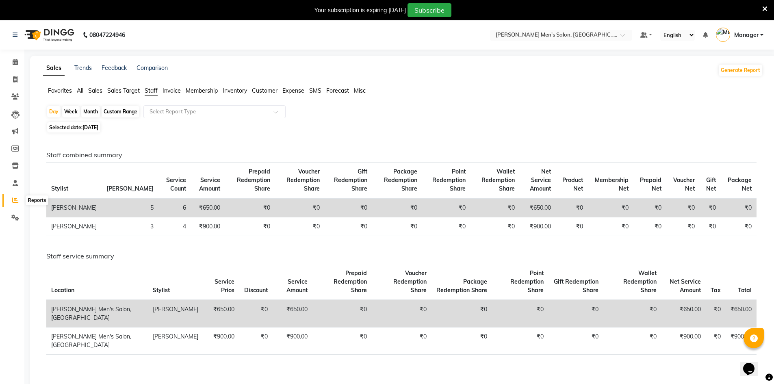
click at [17, 196] on span at bounding box center [15, 200] width 14 height 9
click at [16, 65] on icon at bounding box center [15, 62] width 5 height 6
